Goal: Information Seeking & Learning: Learn about a topic

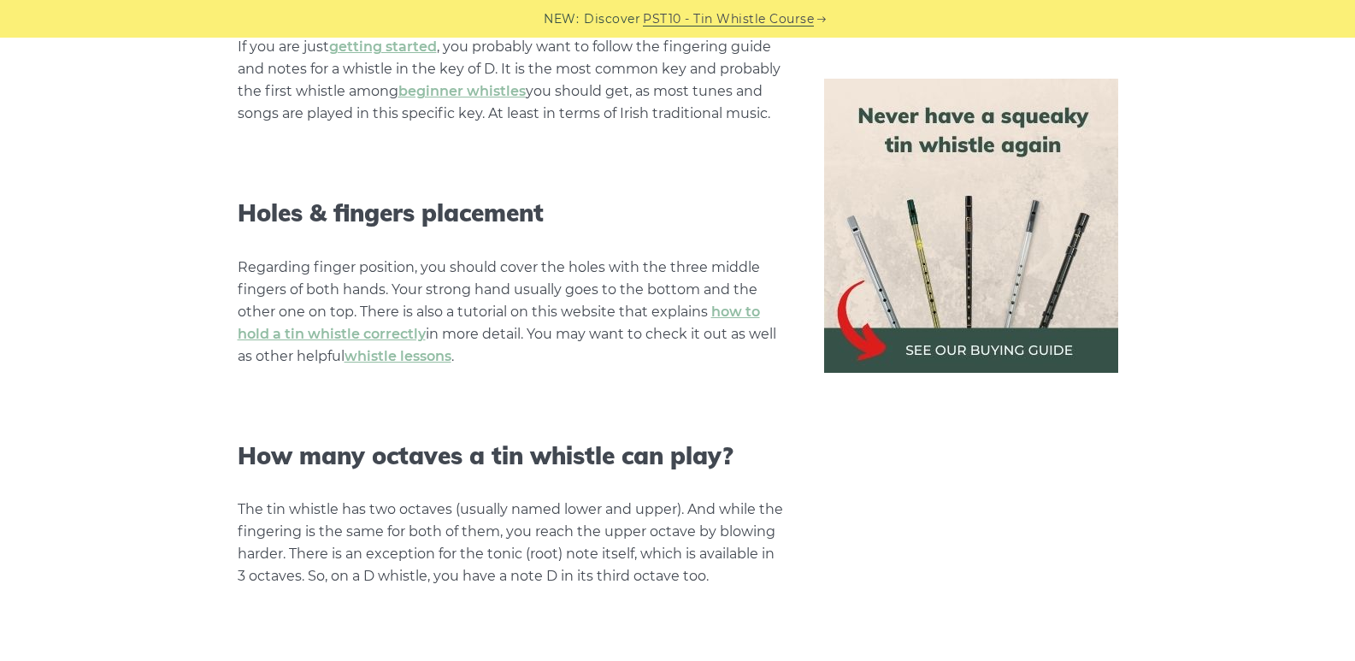
scroll to position [1539, 0]
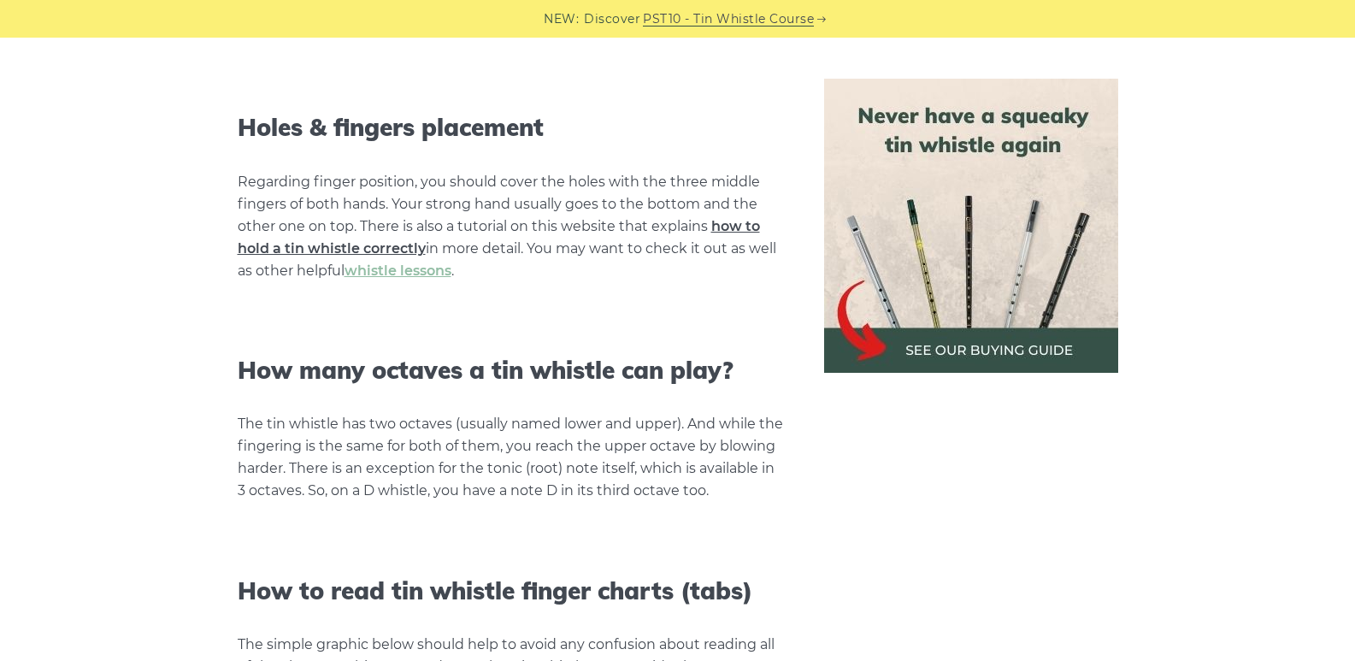
click at [380, 244] on link "how to hold a tin whistle correctly" at bounding box center [499, 237] width 522 height 38
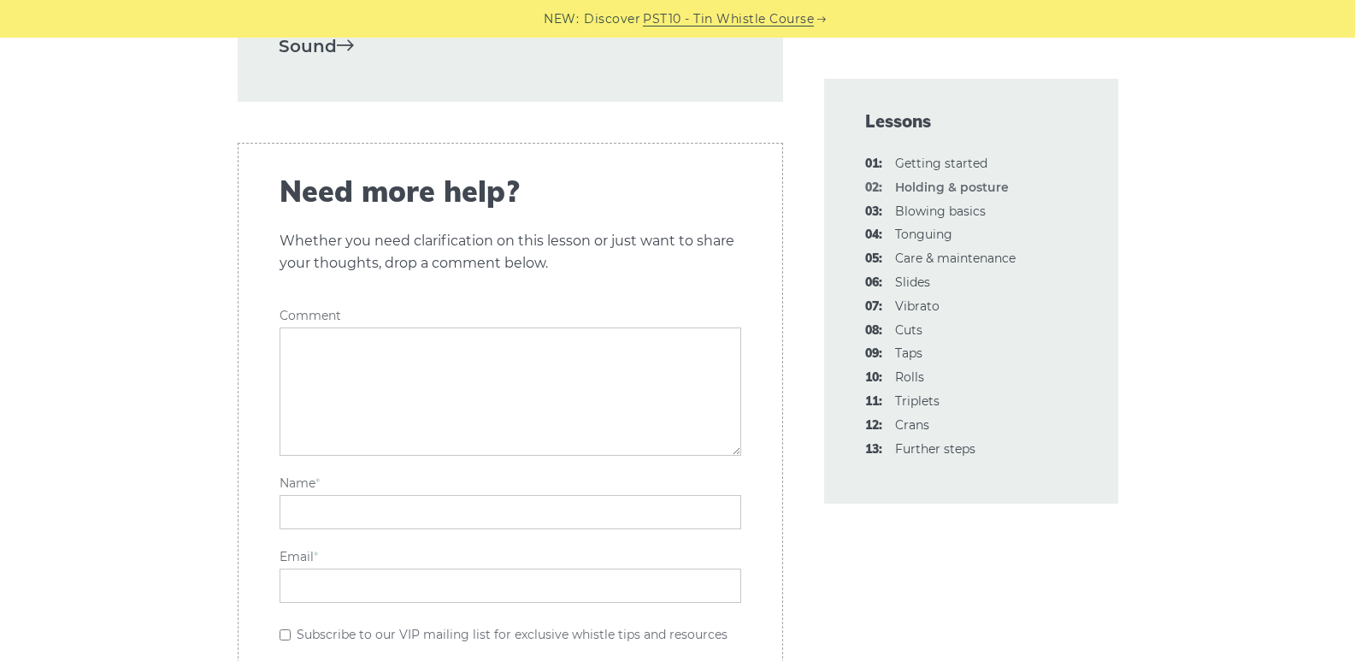
scroll to position [2650, 0]
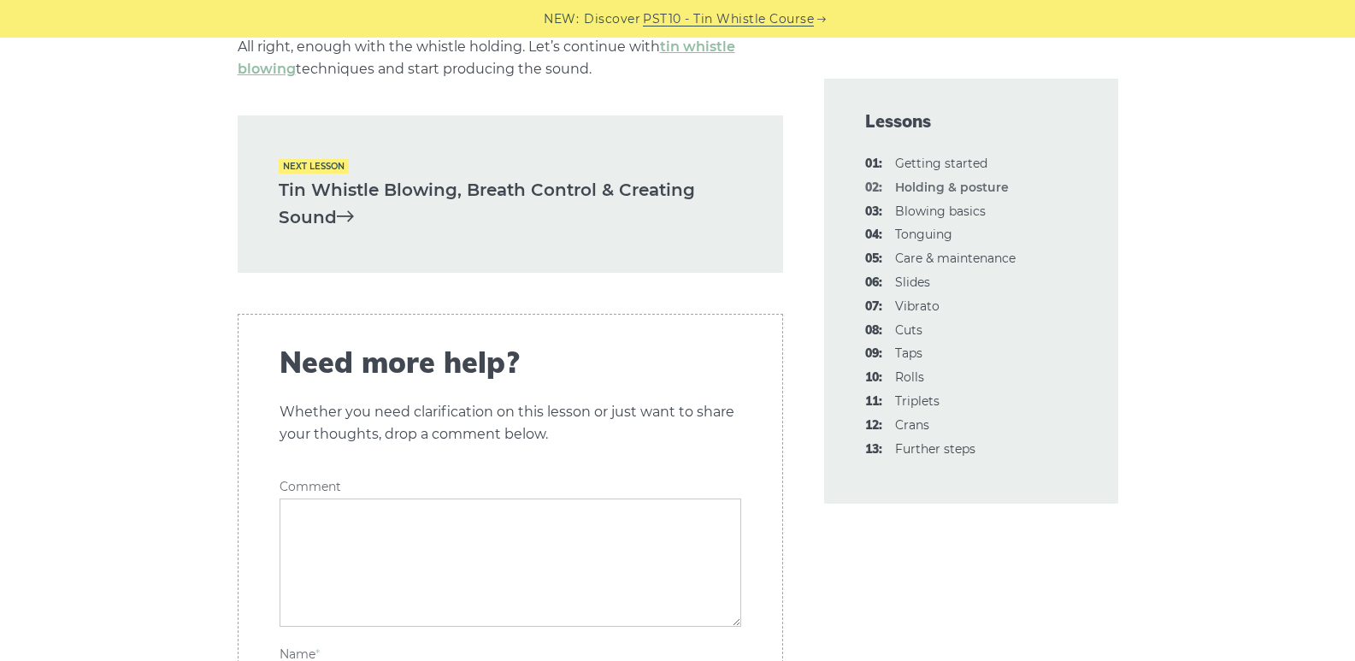
click at [324, 188] on link "Tin Whistle Blowing, Breath Control & Creating Sound" at bounding box center [510, 204] width 463 height 56
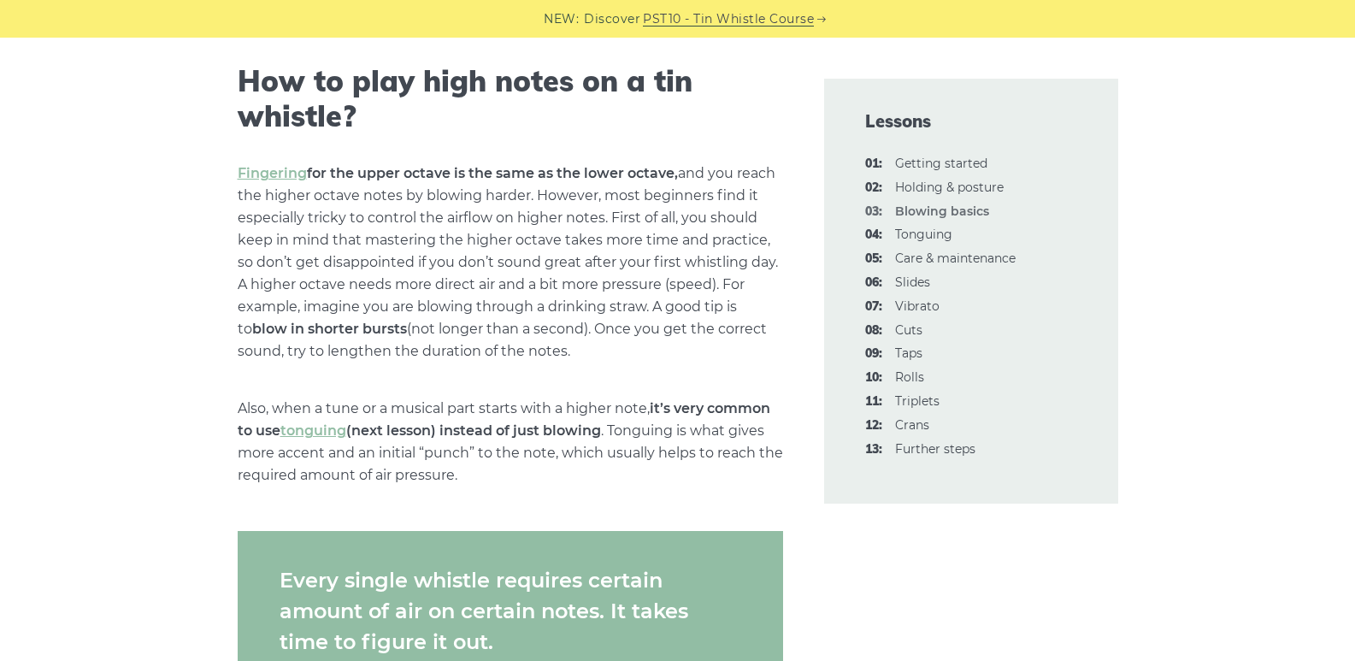
scroll to position [2565, 0]
click at [338, 436] on link "tonguing" at bounding box center [313, 429] width 66 height 16
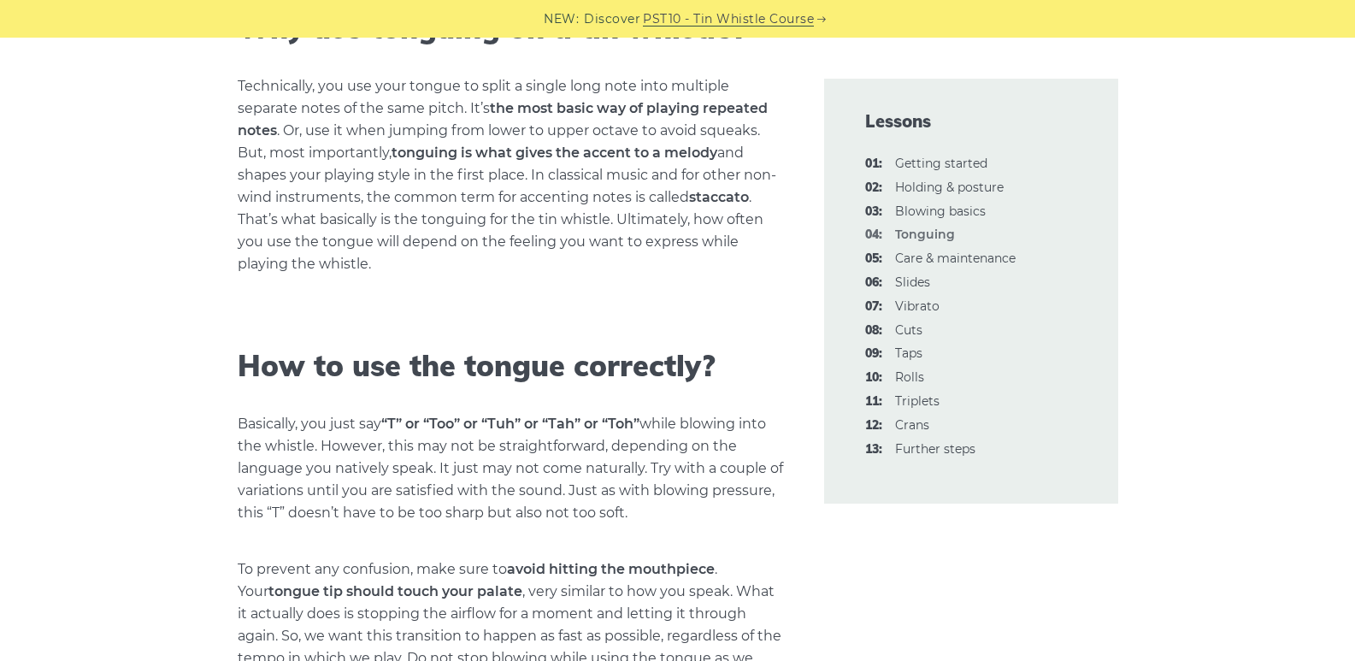
scroll to position [684, 0]
